Goal: Connect with others: Connect with others

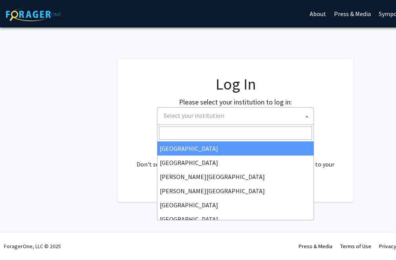
click at [304, 116] on span at bounding box center [307, 115] width 8 height 17
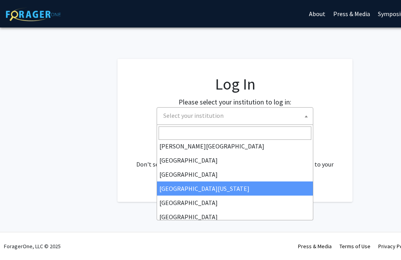
scroll to position [54, 0]
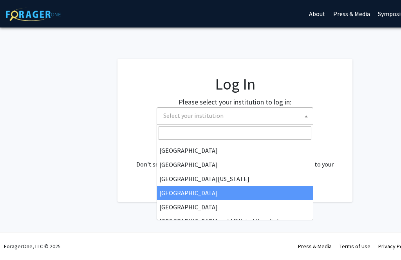
select select "12"
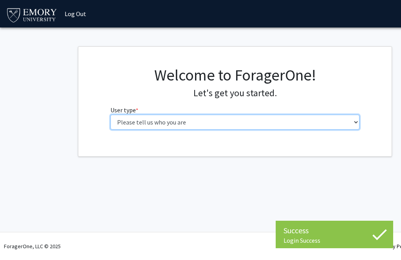
click at [182, 123] on select "Please tell us who you are Undergraduate Student Master's Student Doctoral Cand…" at bounding box center [236, 121] width 250 height 15
select select "1: undergrad"
click at [111, 114] on select "Please tell us who you are Undergraduate Student Master's Student Doctoral Cand…" at bounding box center [236, 121] width 250 height 15
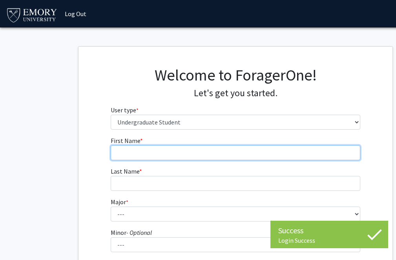
click at [209, 154] on input "First Name * required" at bounding box center [236, 152] width 250 height 15
type input "Janelle"
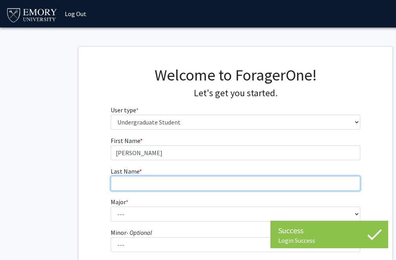
type input "Bobb"
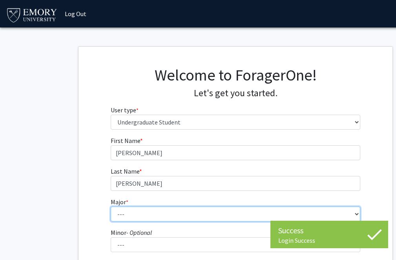
click at [173, 213] on select "--- Accounting African American Studies African Studies American Studies Analyt…" at bounding box center [236, 213] width 250 height 15
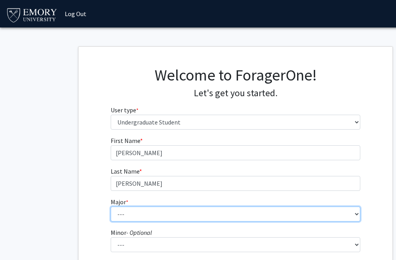
select select "56: 1016"
click at [111, 206] on select "--- Accounting African American Studies African Studies American Studies Analyt…" at bounding box center [236, 213] width 250 height 15
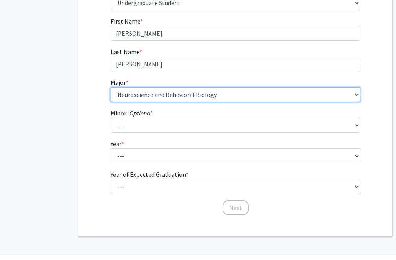
scroll to position [120, 0]
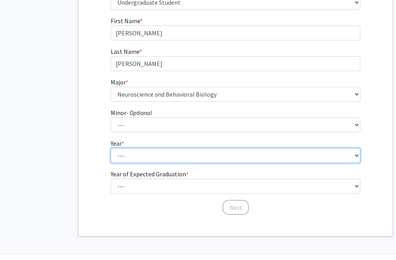
click at [165, 152] on select "--- First-year Sophomore Junior Senior Postbaccalaureate Certificate" at bounding box center [236, 155] width 250 height 15
select select "2: sophomore"
click at [111, 148] on select "--- First-year Sophomore Junior Senior Postbaccalaureate Certificate" at bounding box center [236, 155] width 250 height 15
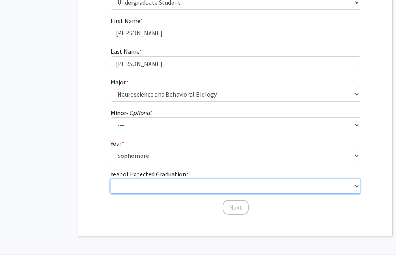
click at [161, 182] on select "--- 2025 2026 2027 2028 2029 2030 2031 2032 2033 2034" at bounding box center [236, 185] width 250 height 15
select select "4: 2028"
click at [111, 178] on select "--- 2025 2026 2027 2028 2029 2030 2031 2032 2033 2034" at bounding box center [236, 185] width 250 height 15
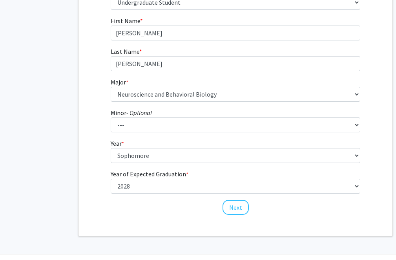
click at [252, 209] on div "First Name * required Janelle Last Name * required Bobb Major * required --- Ac…" at bounding box center [235, 115] width 261 height 199
click at [241, 209] on button "Next" at bounding box center [235, 207] width 26 height 15
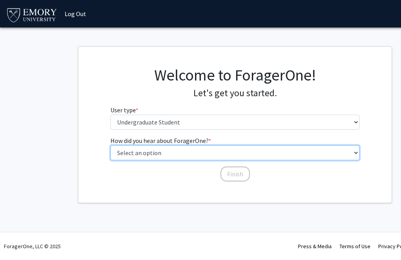
click at [193, 153] on select "Select an option Peer/student recommendation Faculty/staff recommendation Unive…" at bounding box center [236, 152] width 250 height 15
select select "3: university_website"
click at [111, 145] on select "Select an option Peer/student recommendation Faculty/staff recommendation Unive…" at bounding box center [236, 152] width 250 height 15
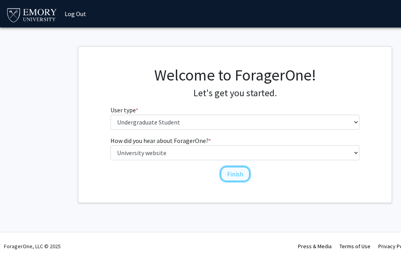
click at [230, 173] on button "Finish" at bounding box center [235, 173] width 29 height 15
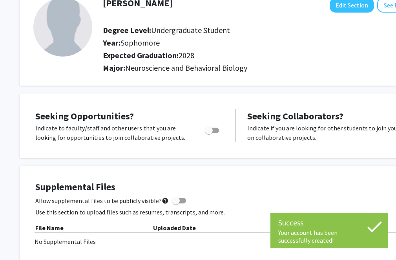
scroll to position [60, 0]
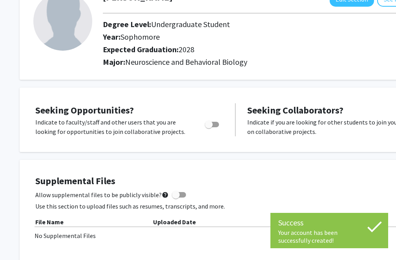
click at [214, 123] on span "Toggle" at bounding box center [212, 124] width 14 height 5
click at [209, 127] on input "Are you actively seeking opportunities?" at bounding box center [208, 127] width 0 height 0
checkbox input "true"
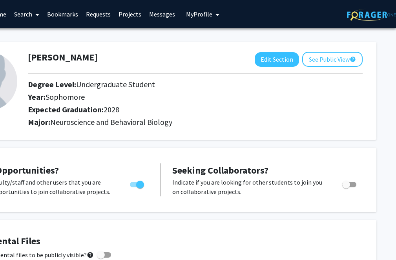
scroll to position [0, 0]
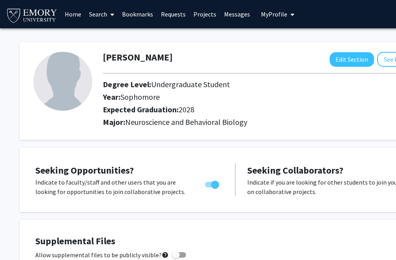
click at [105, 16] on link "Search" at bounding box center [101, 13] width 33 height 27
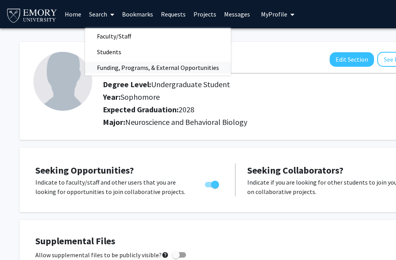
click at [116, 65] on span "Funding, Programs, & External Opportunities" at bounding box center [157, 68] width 145 height 16
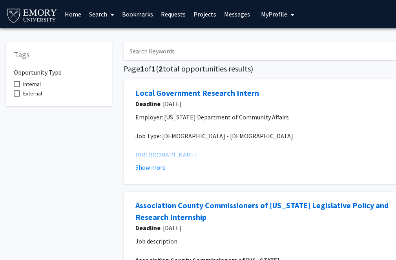
click at [114, 14] on icon at bounding box center [112, 14] width 4 height 6
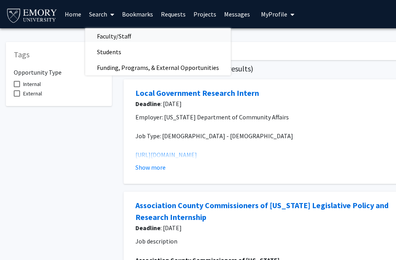
click at [113, 33] on span "Faculty/Staff" at bounding box center [114, 36] width 58 height 16
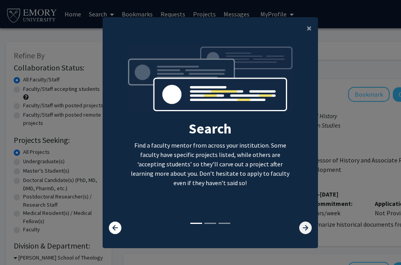
click at [305, 230] on icon at bounding box center [306, 228] width 13 height 13
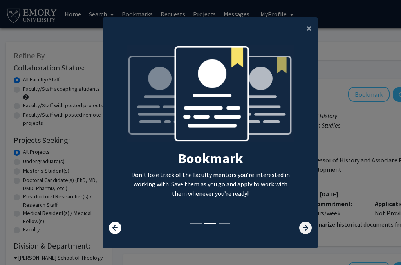
click at [305, 230] on icon at bounding box center [306, 228] width 13 height 13
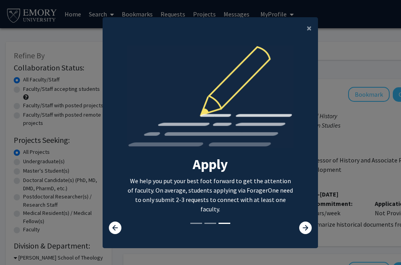
click at [116, 218] on div "Search Find a faculty mentor from across your institution. Some faculty have sp…" at bounding box center [210, 133] width 215 height 176
click at [115, 223] on icon at bounding box center [115, 228] width 13 height 13
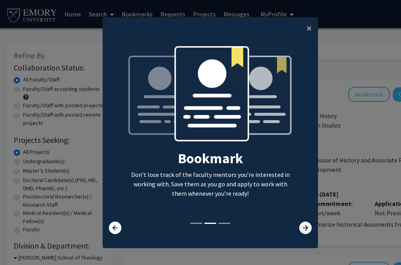
click at [300, 225] on icon at bounding box center [306, 228] width 13 height 13
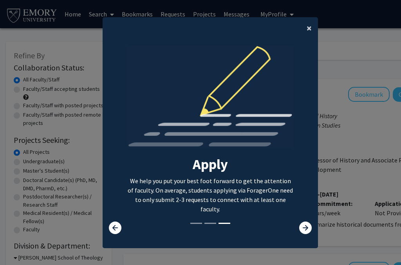
click at [308, 27] on span "×" at bounding box center [309, 28] width 5 height 12
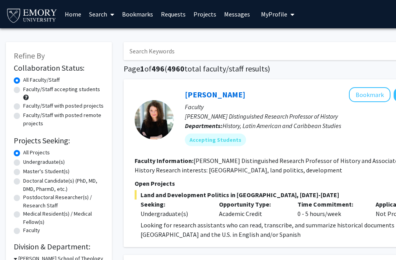
scroll to position [39, 0]
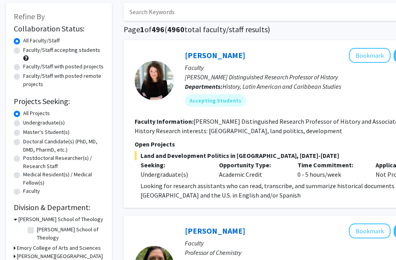
click at [23, 124] on label "Undergraduate(s)" at bounding box center [44, 122] width 42 height 8
click at [23, 123] on input "Undergraduate(s)" at bounding box center [25, 120] width 5 height 5
radio input "true"
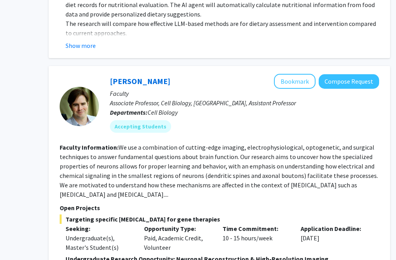
scroll to position [1479, 75]
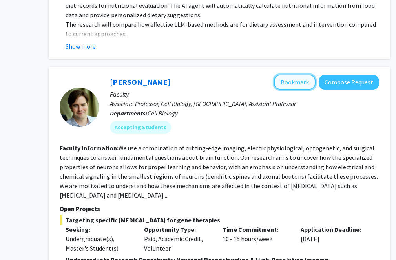
click at [294, 74] on button "Bookmark" at bounding box center [295, 81] width 42 height 15
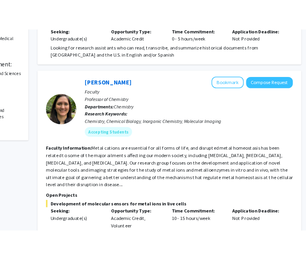
scroll to position [0, 75]
